Goal: Transaction & Acquisition: Purchase product/service

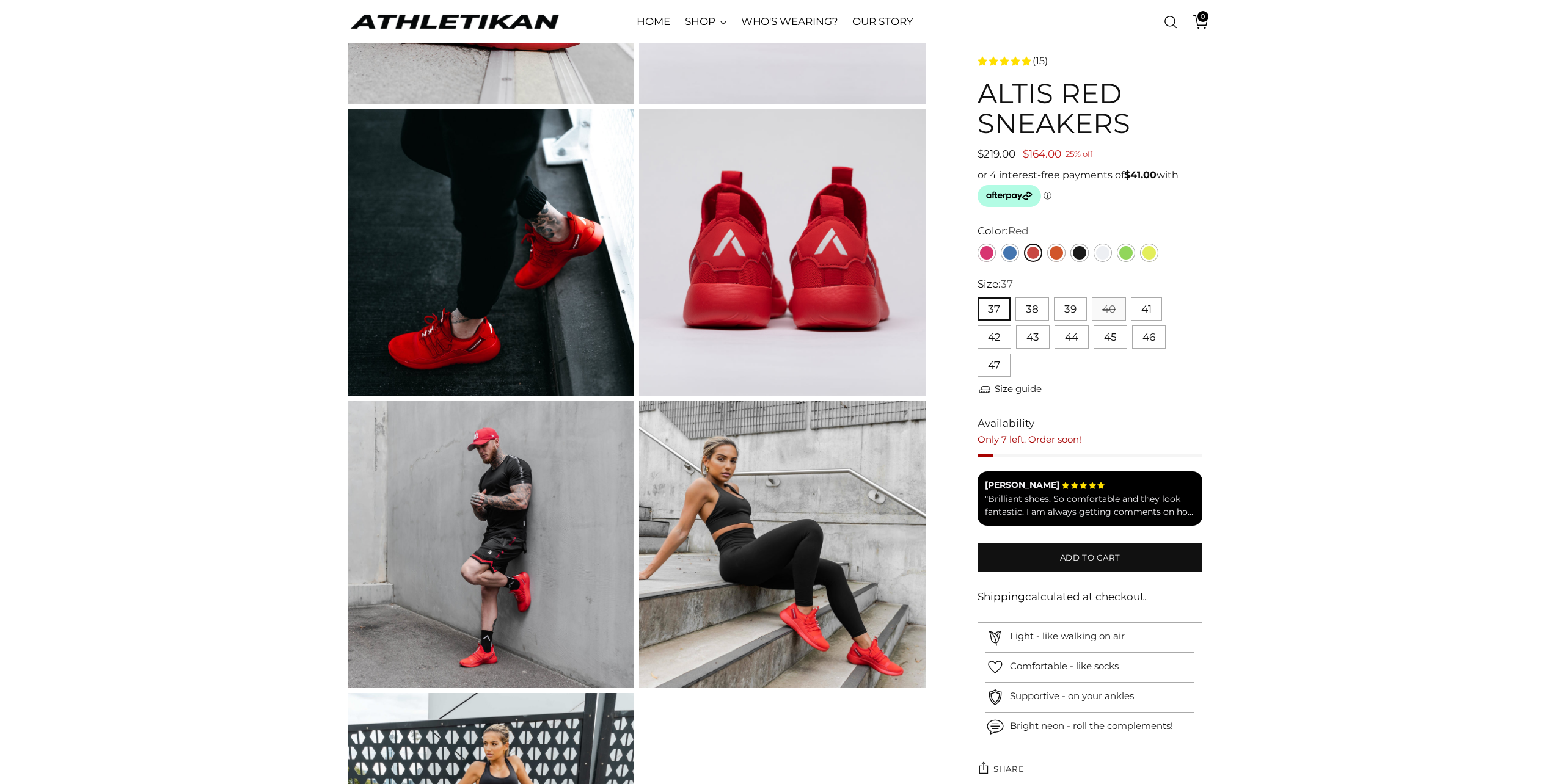
scroll to position [629, 0]
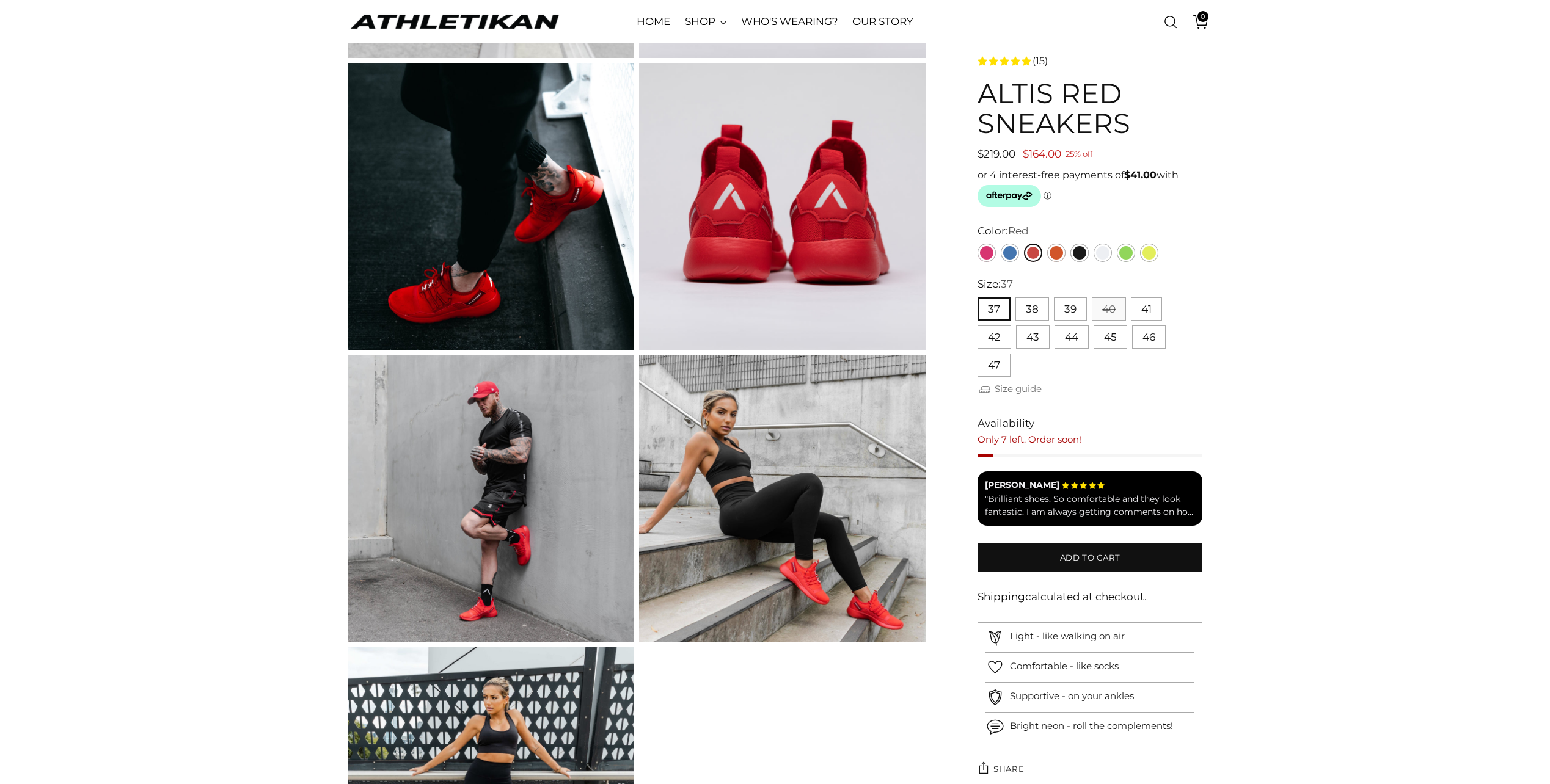
click at [1026, 390] on link "Size guide" at bounding box center [1009, 389] width 64 height 15
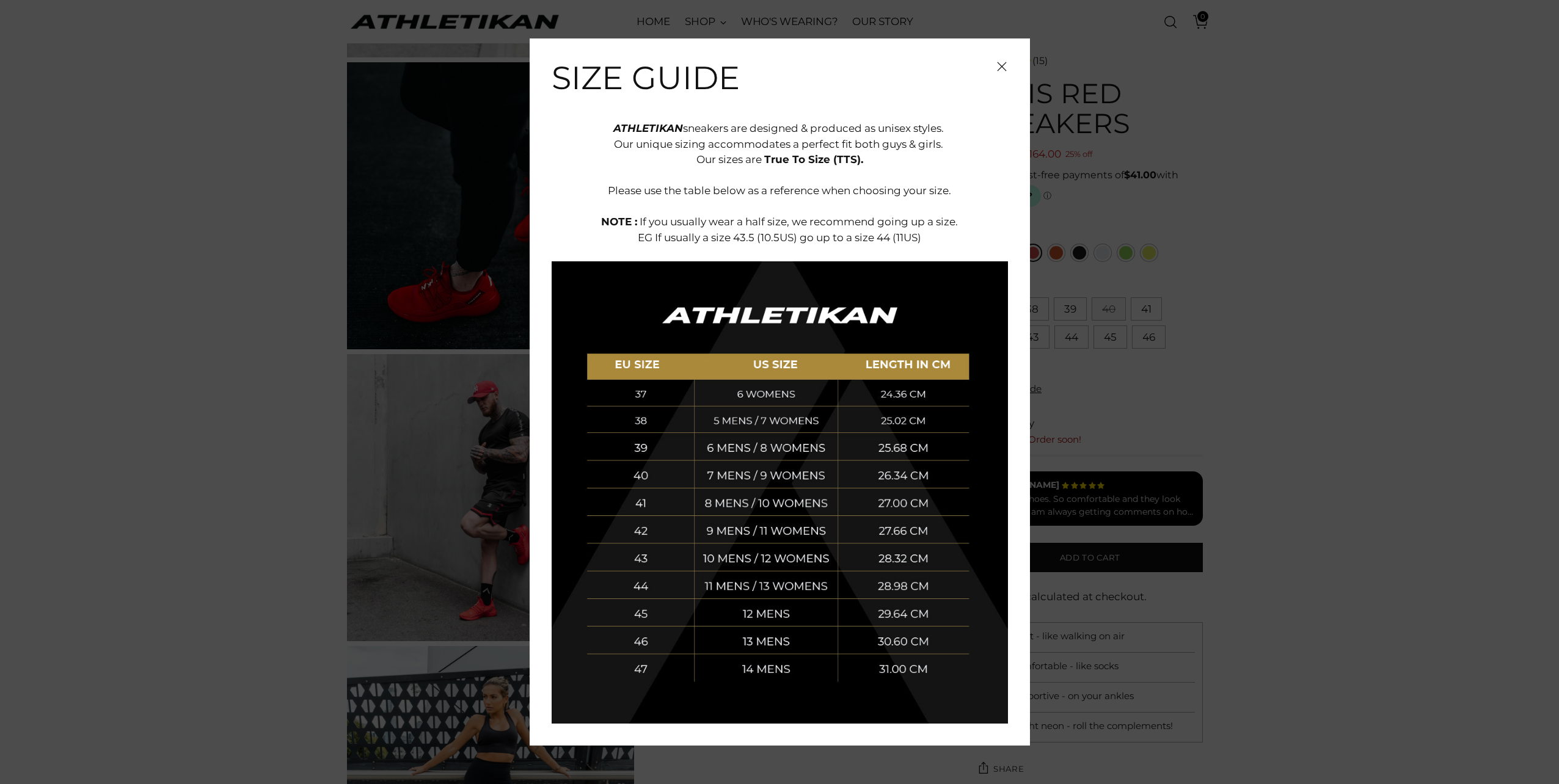
click at [1002, 72] on span "Close" at bounding box center [1002, 66] width 12 height 12
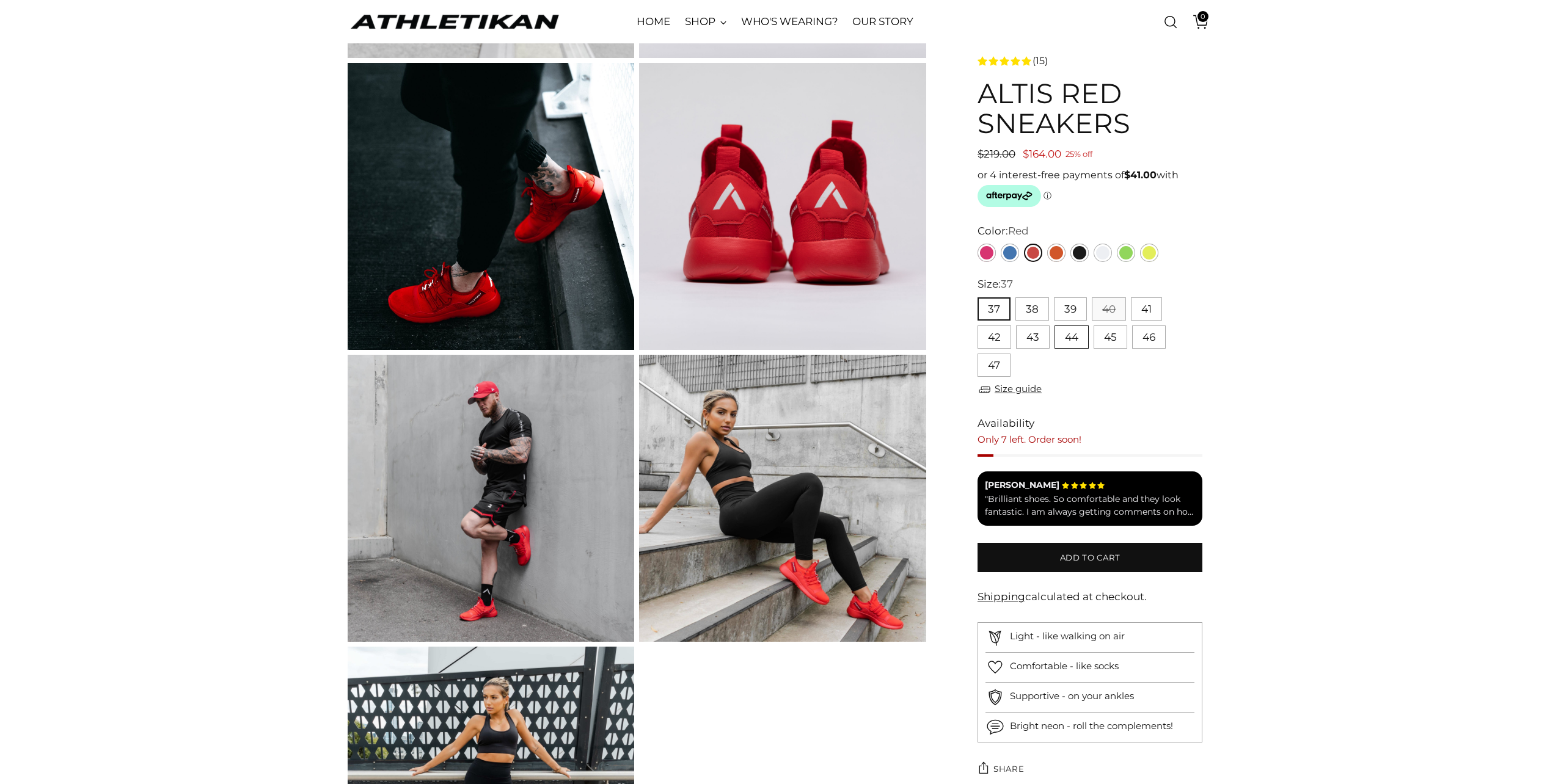
click at [1083, 337] on button "44" at bounding box center [1072, 337] width 35 height 23
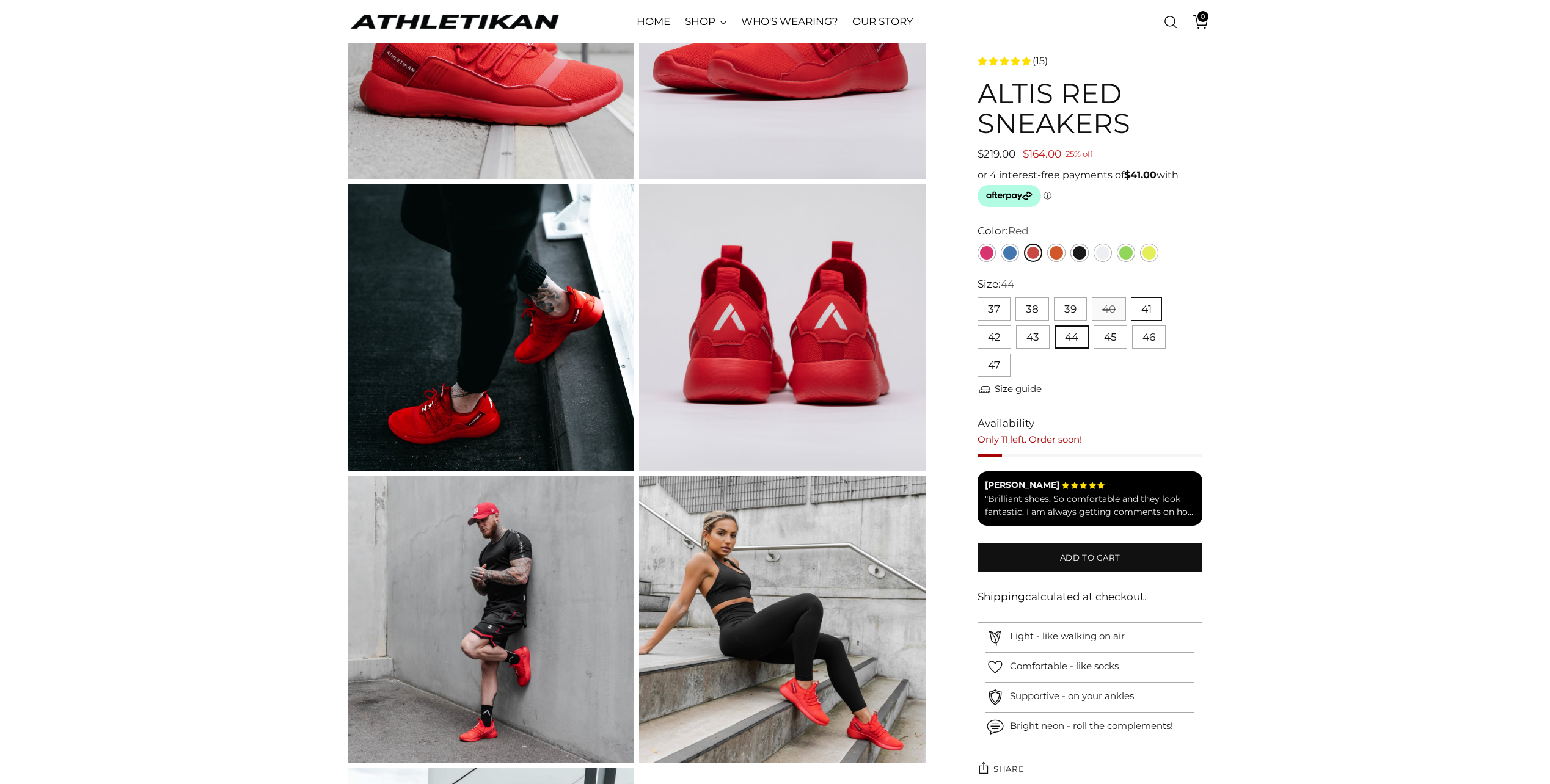
scroll to position [507, 0]
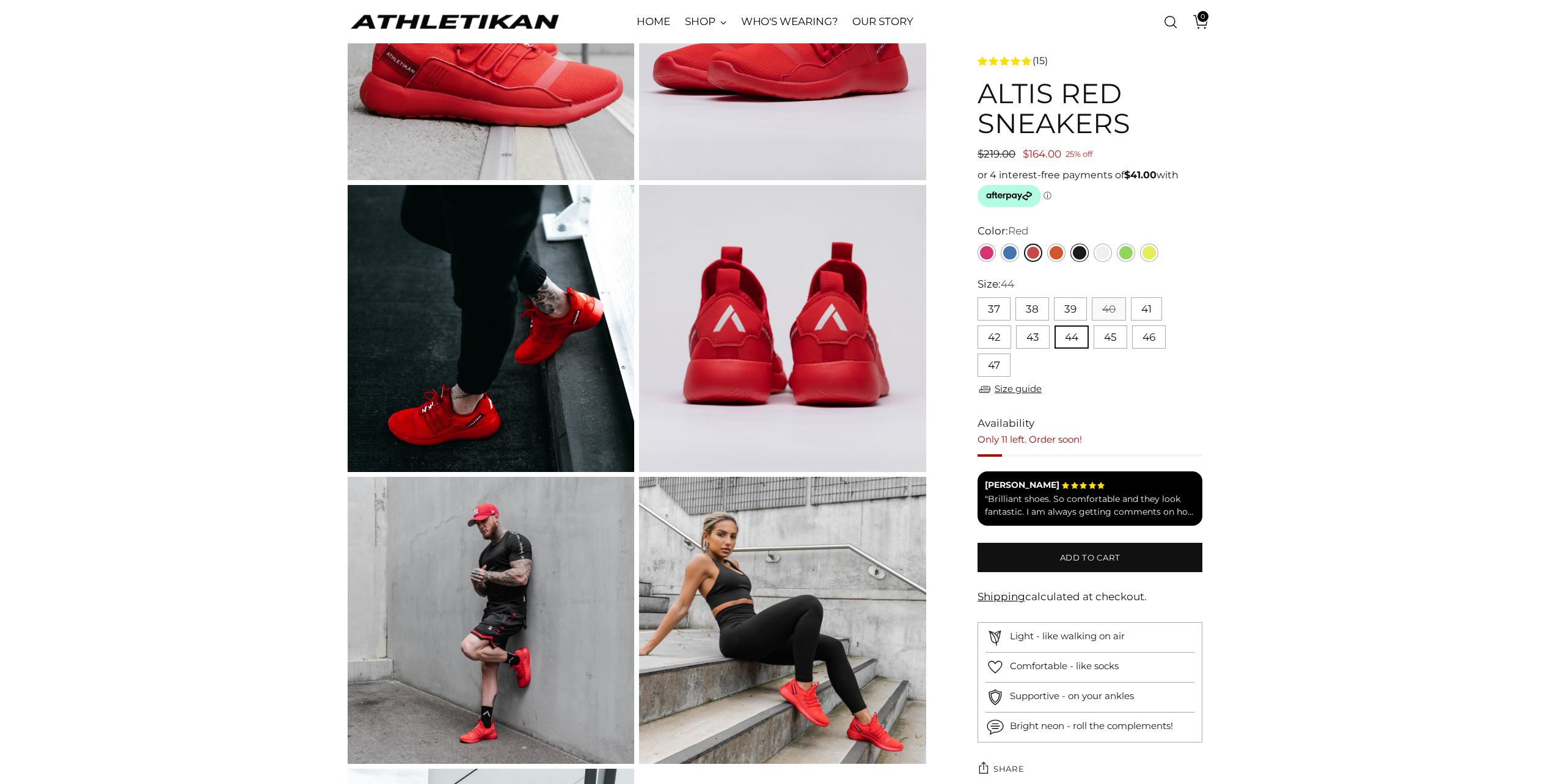
click at [1079, 258] on link "Black" at bounding box center [1080, 252] width 19 height 19
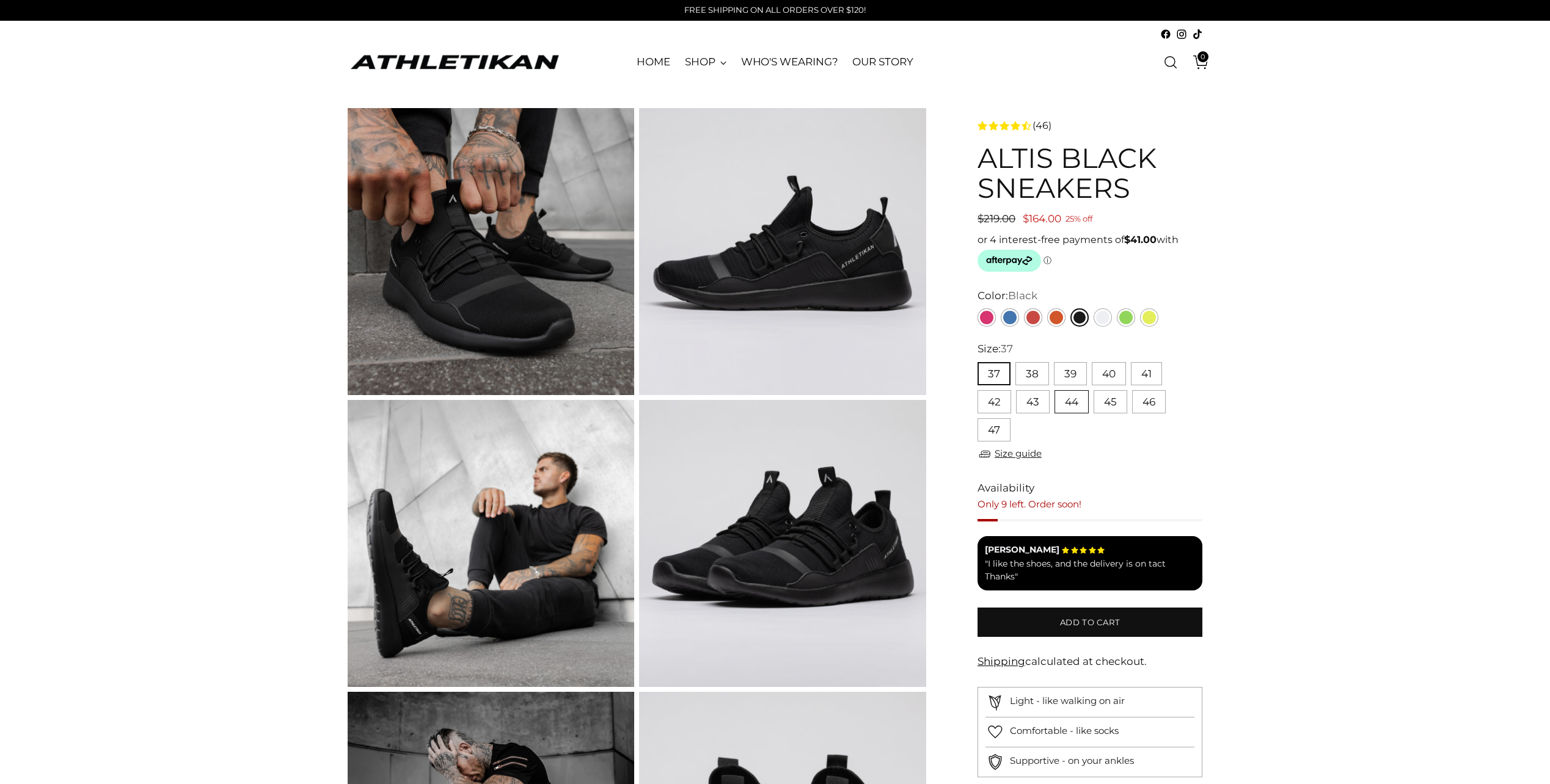
click at [1076, 401] on button "44" at bounding box center [1072, 401] width 35 height 23
click at [1063, 618] on span "Add to cart" at bounding box center [1089, 623] width 60 height 12
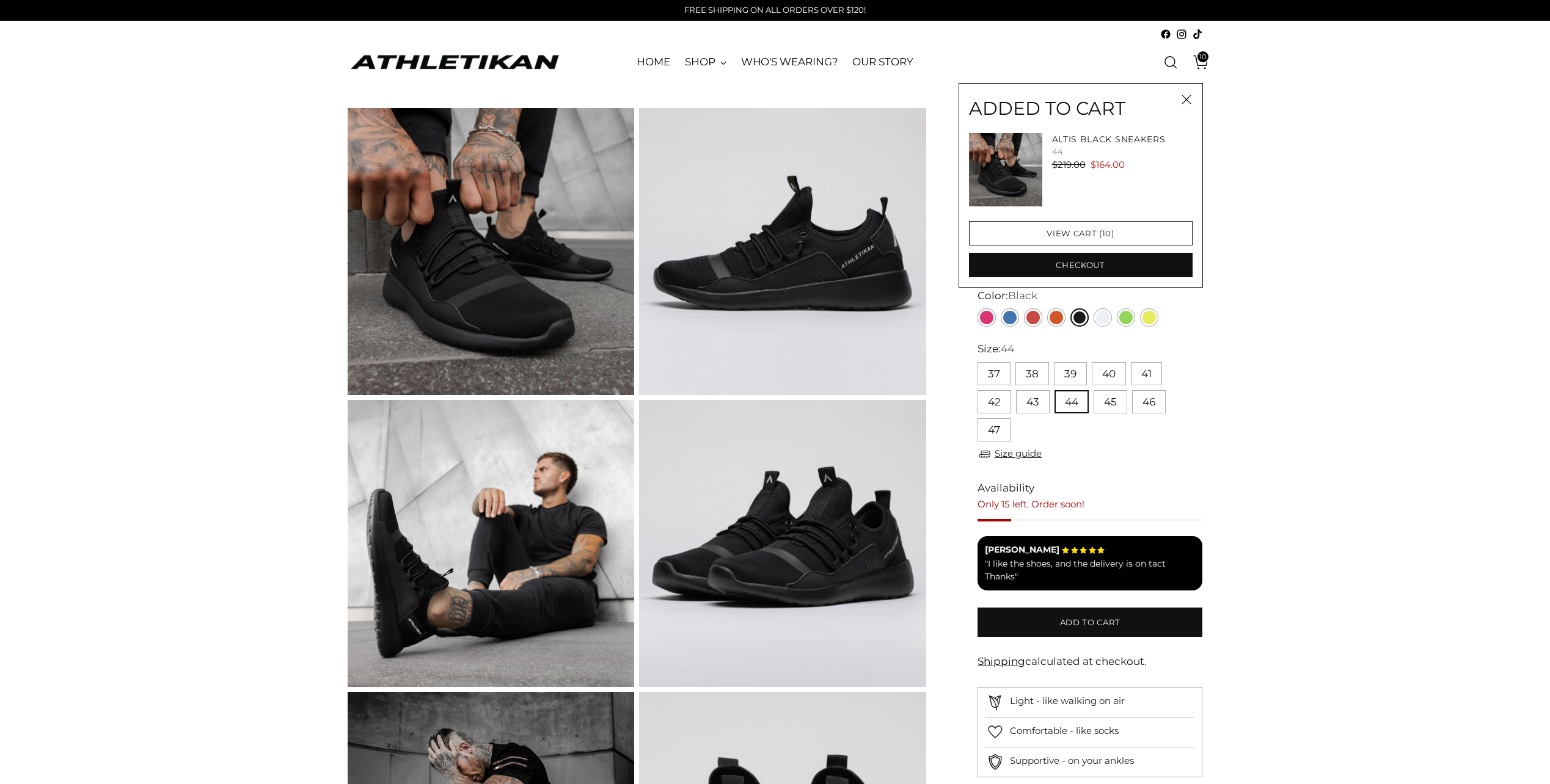
click at [1202, 63] on icon "Open cart modal" at bounding box center [1200, 61] width 17 height 17
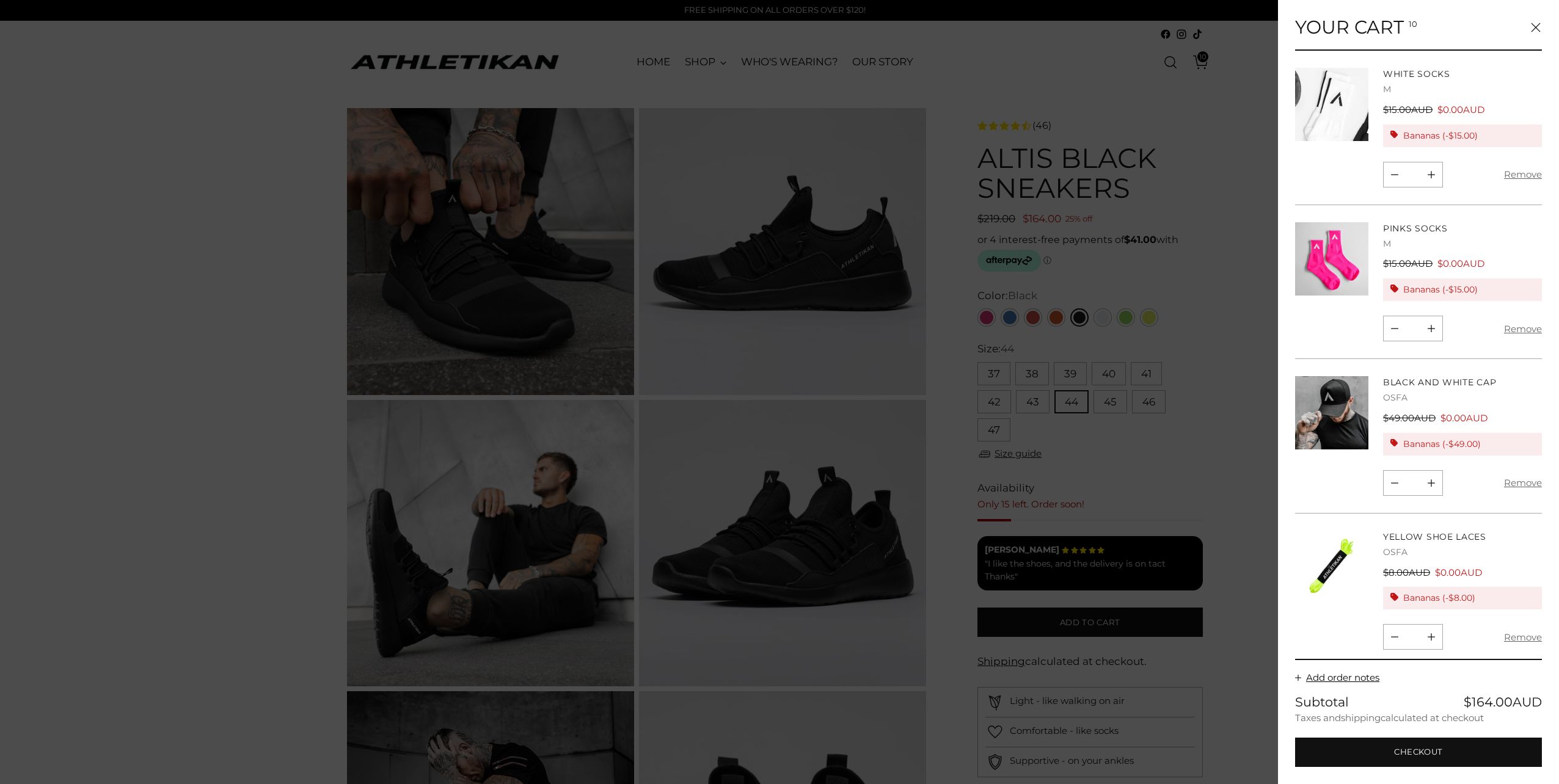
click at [1539, 30] on icon "Close" at bounding box center [1536, 28] width 10 height 10
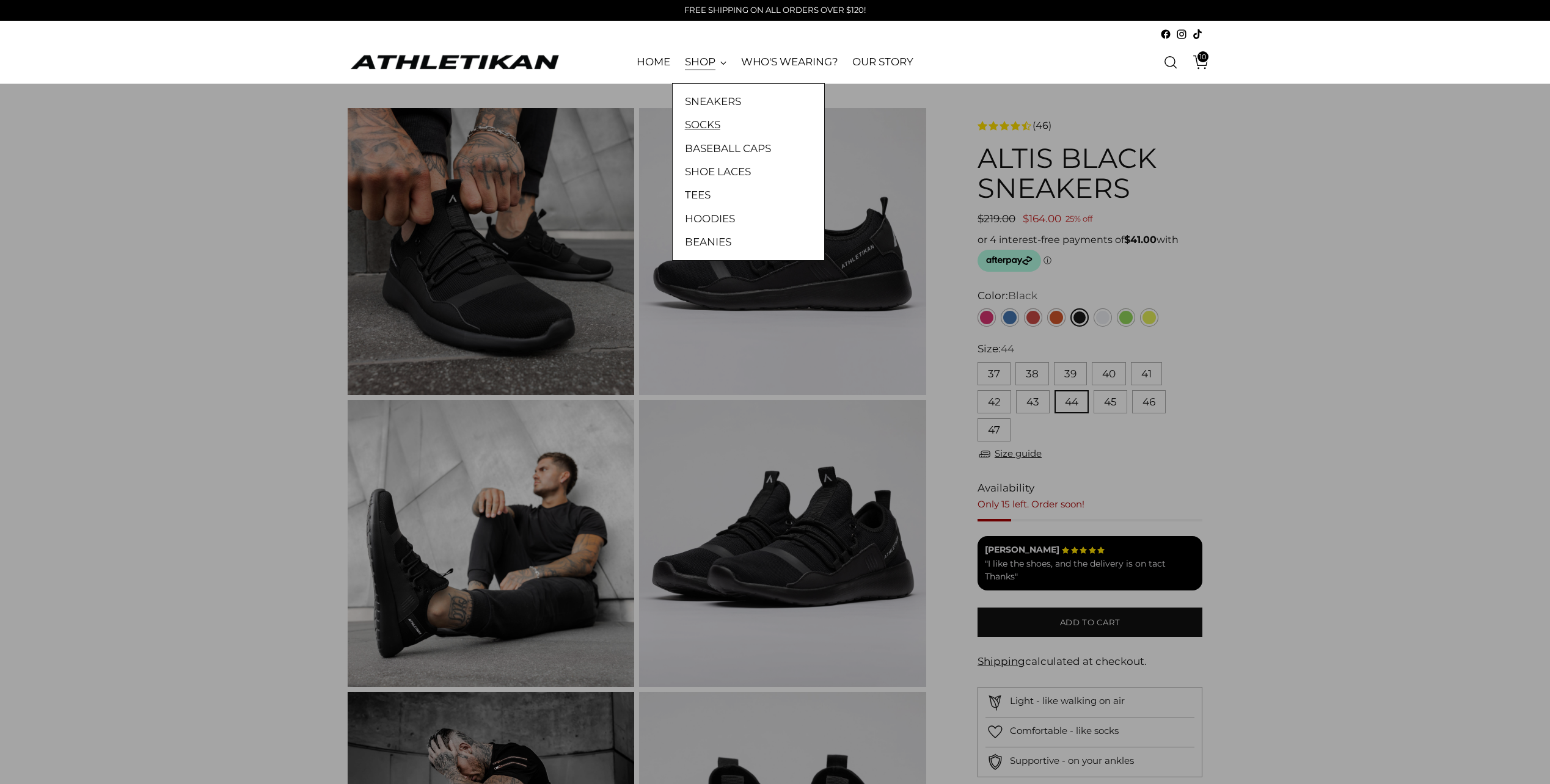
click at [709, 129] on link "SOCKS" at bounding box center [749, 125] width 127 height 16
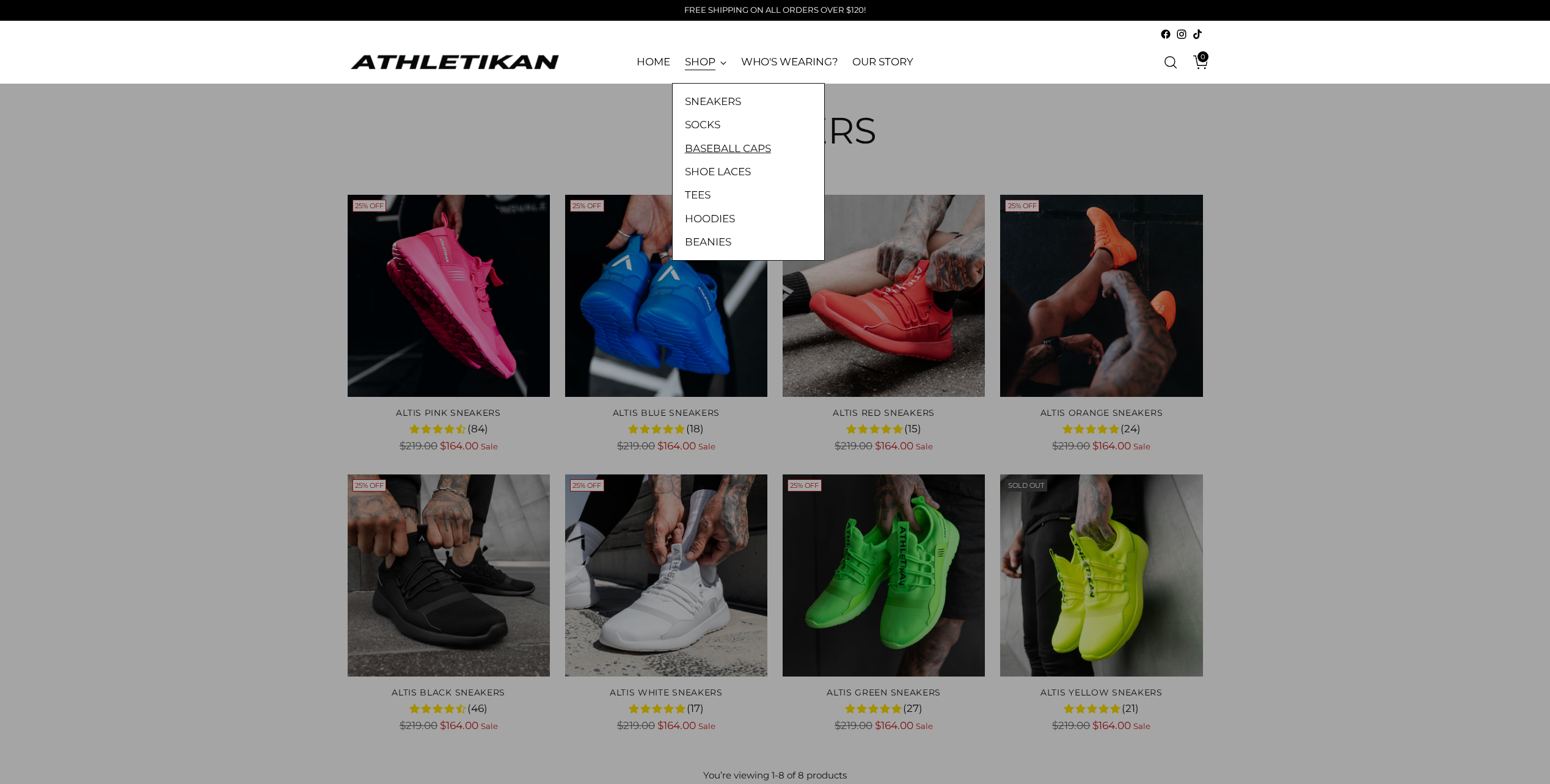
click at [711, 145] on link "BASEBALL CAPS" at bounding box center [749, 148] width 127 height 16
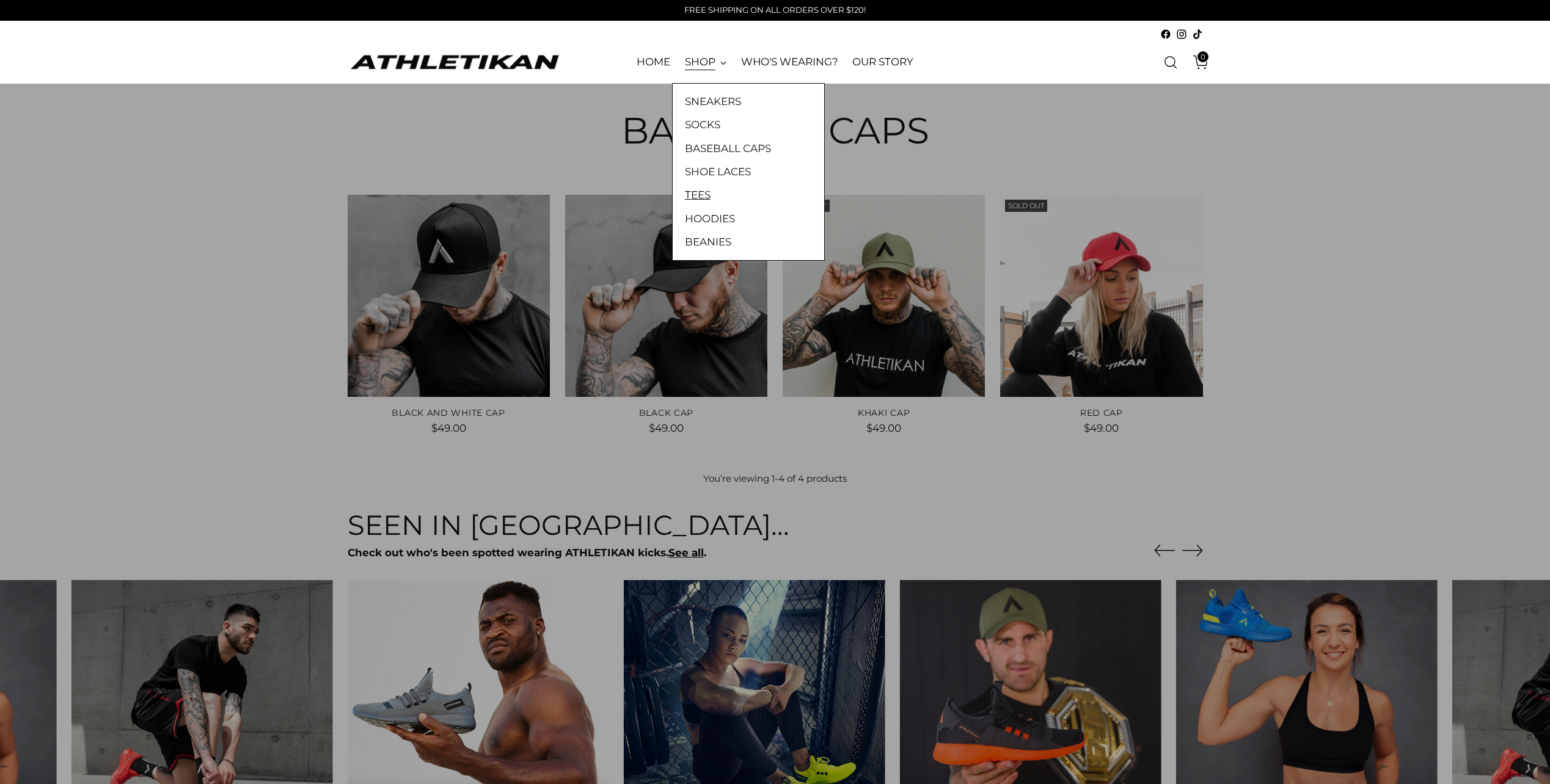
click at [696, 194] on link "TEES" at bounding box center [749, 195] width 127 height 16
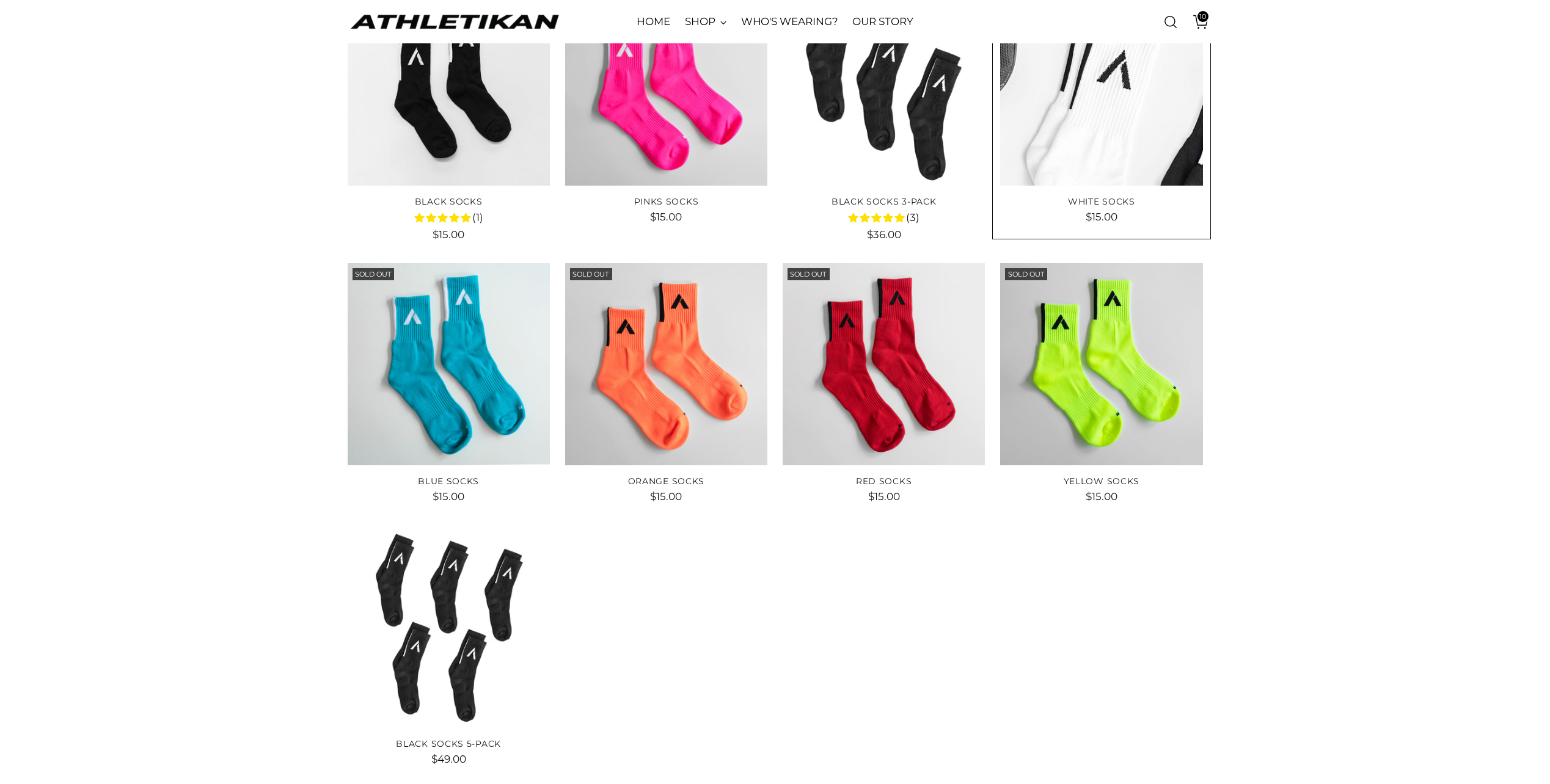
scroll to position [61, 0]
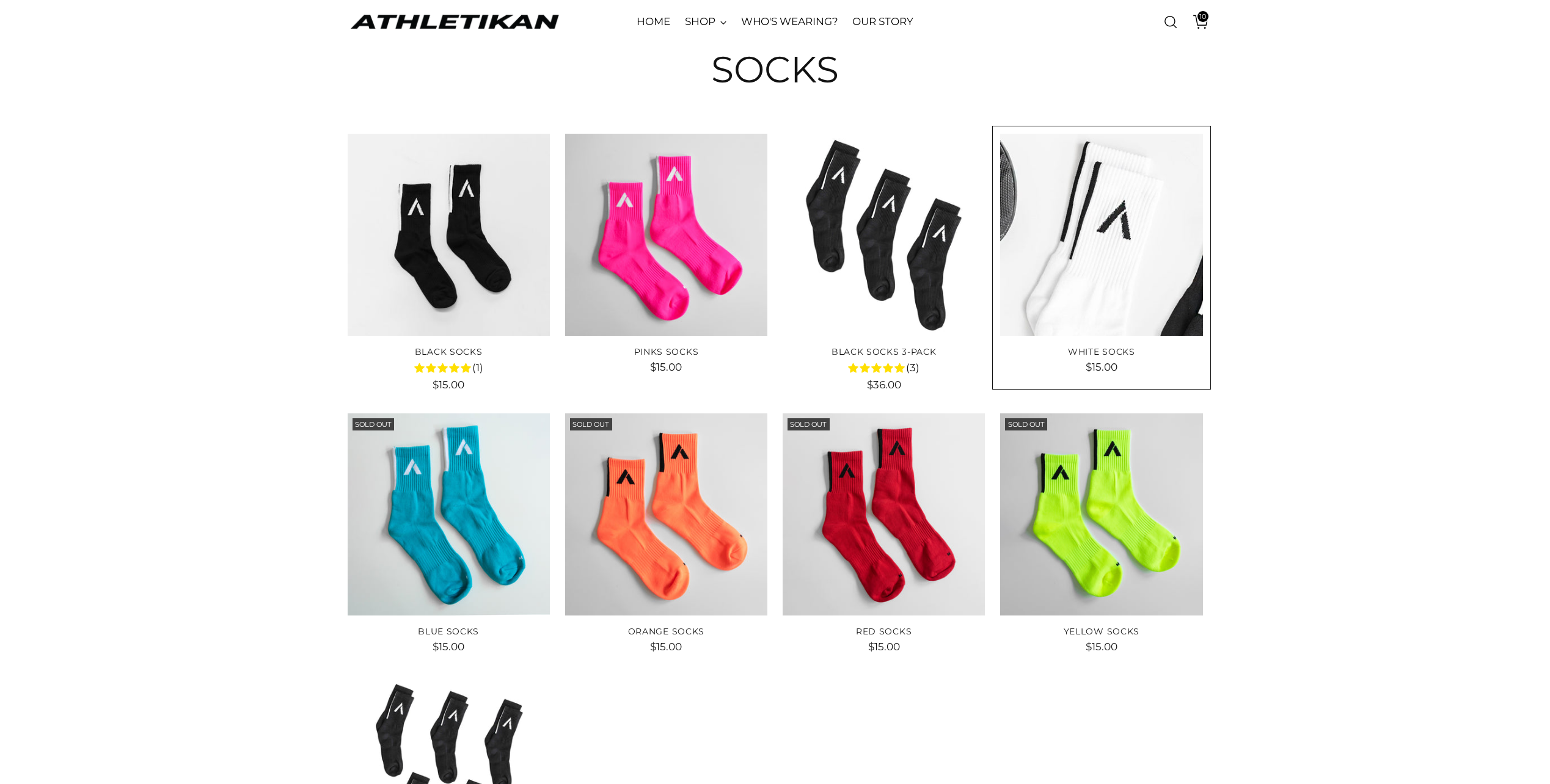
click at [1102, 267] on img "White Socks" at bounding box center [1101, 235] width 202 height 202
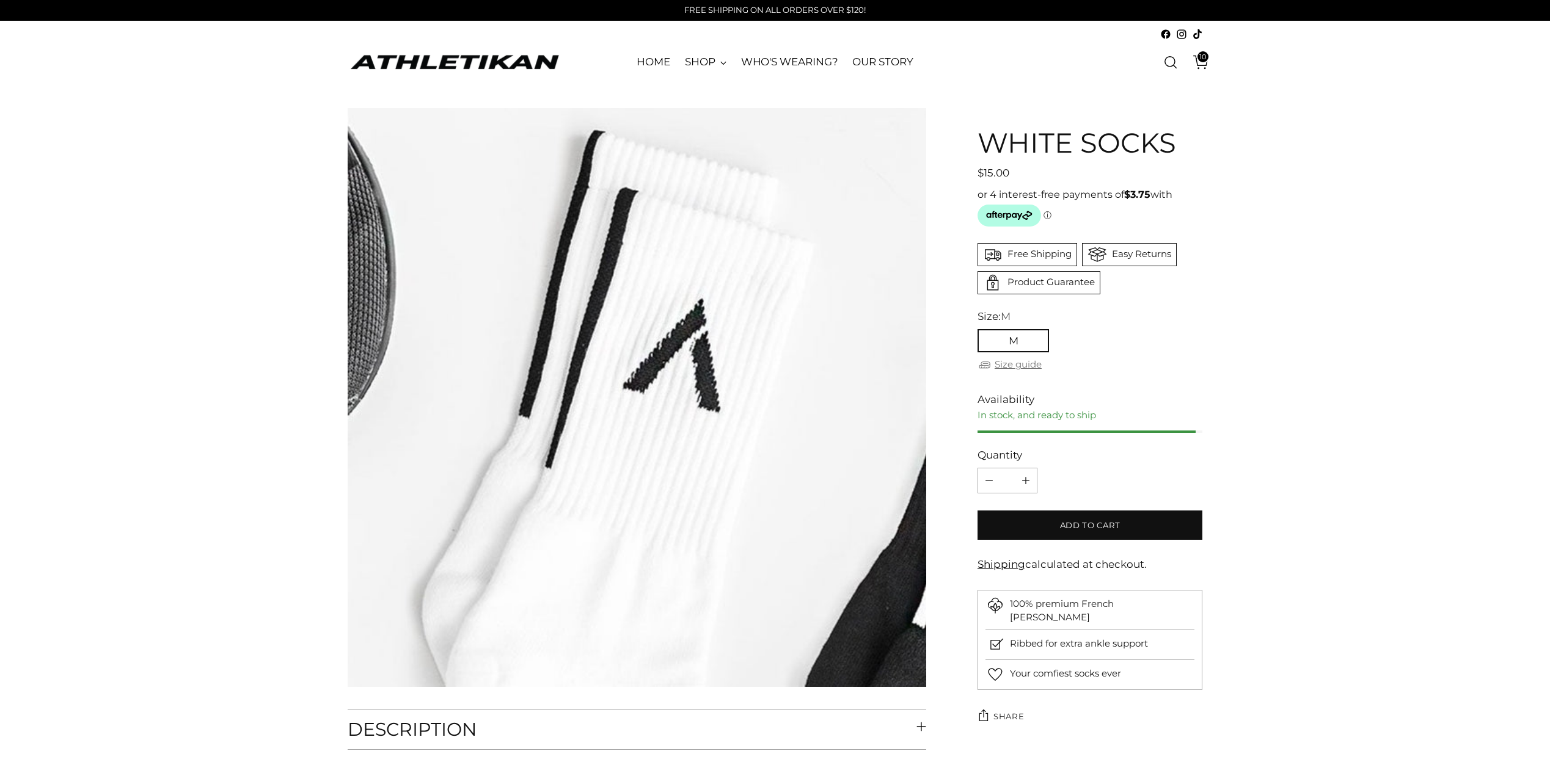
click at [1019, 364] on link "Size guide" at bounding box center [1009, 364] width 64 height 15
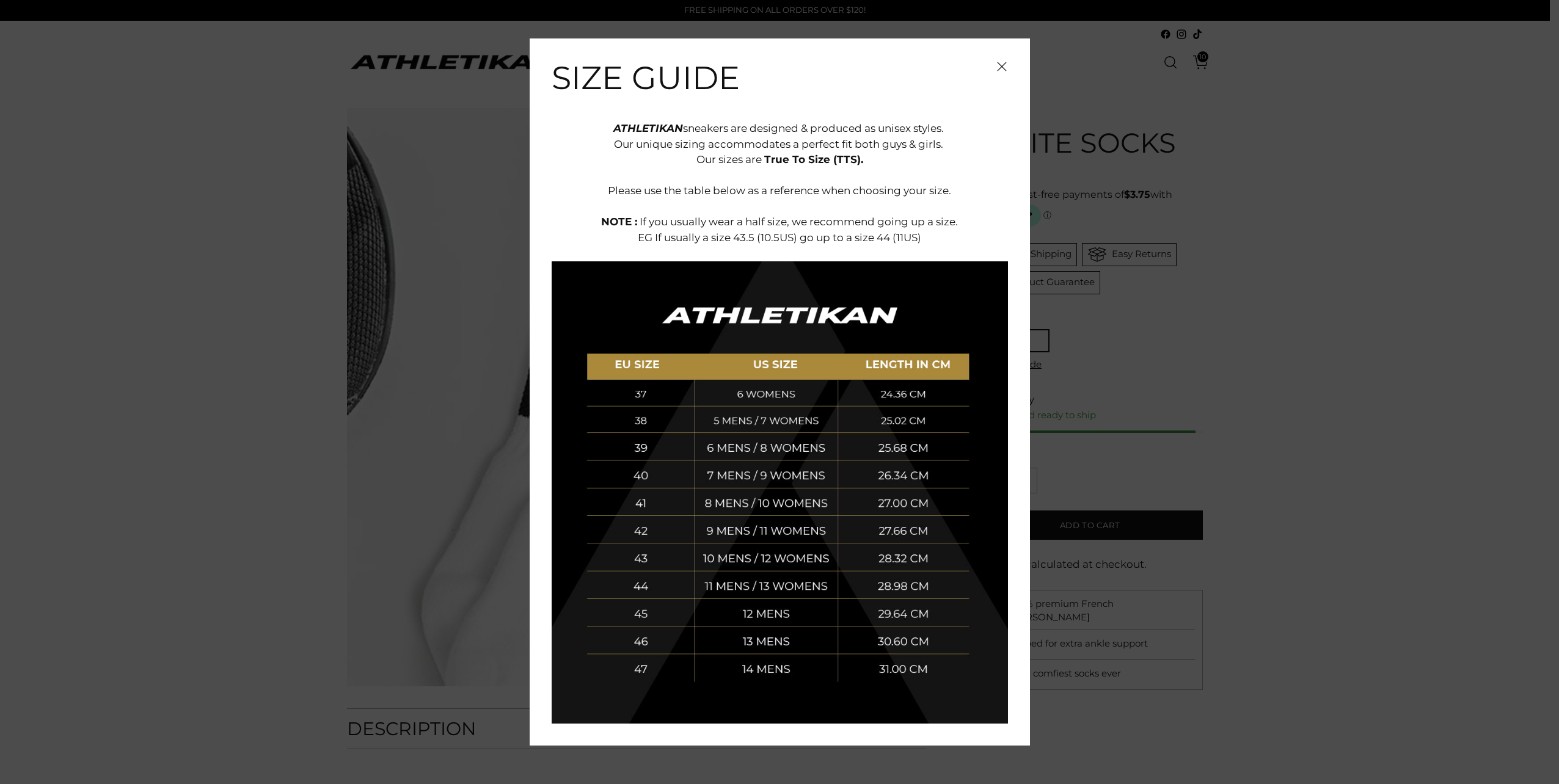
click at [1006, 54] on div "Size Guide ATHLETIKAN sneakers are designed & produced as unisex styles. Our un…" at bounding box center [780, 392] width 500 height 707
click at [1002, 66] on icon "Close" at bounding box center [1001, 65] width 9 height 9
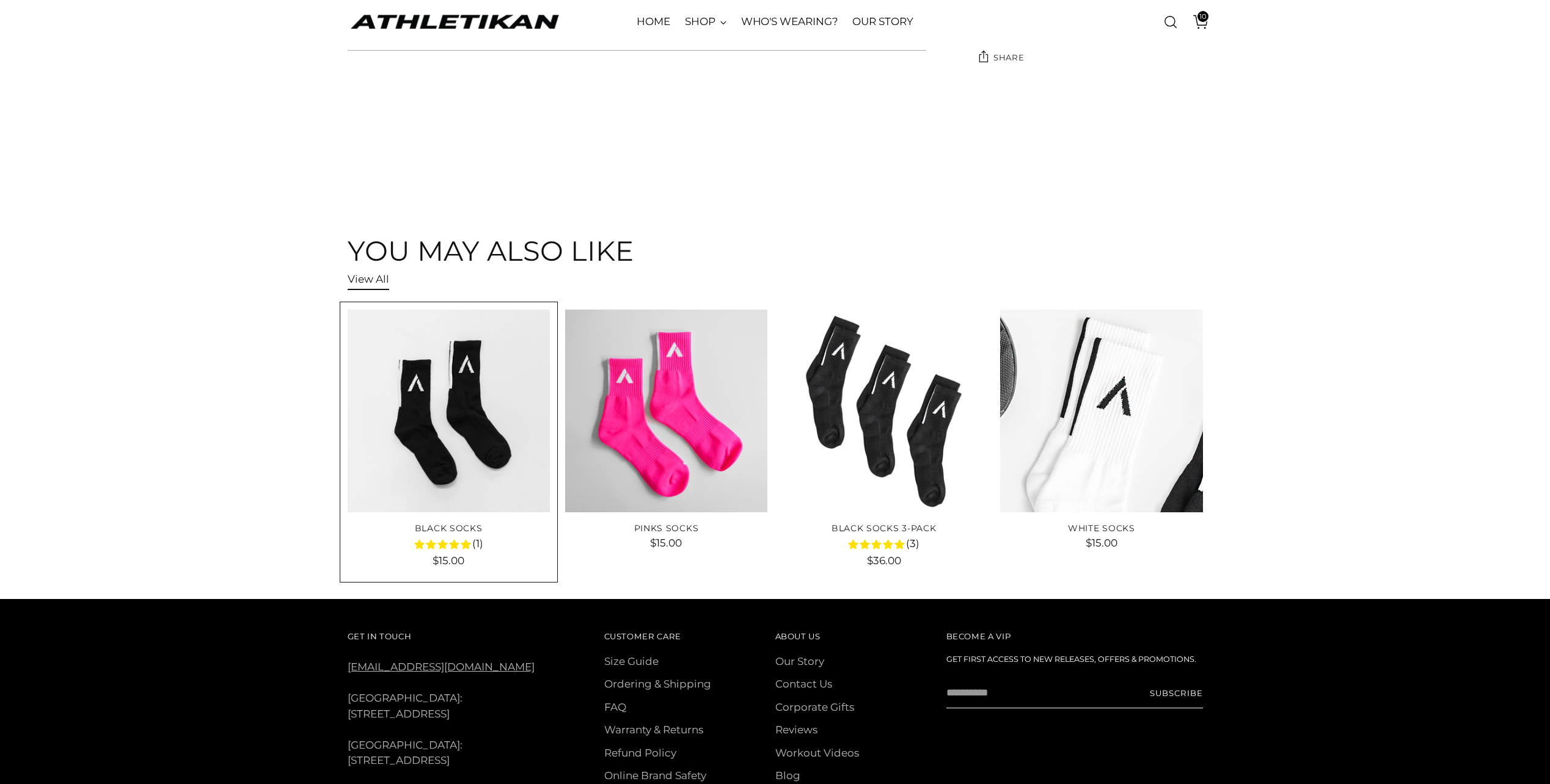
scroll to position [794, 0]
